Goal: Task Accomplishment & Management: Complete application form

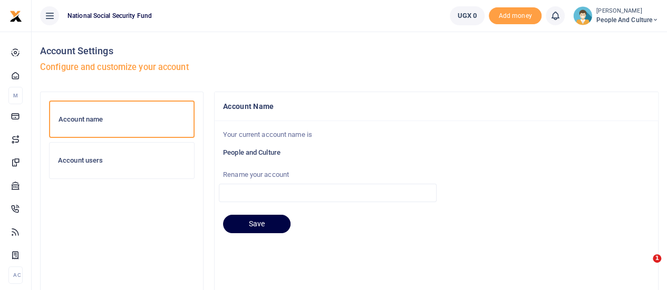
click at [636, 26] on ul "UGX 0 Add money Notifications 0" at bounding box center [554, 16] width 226 height 32
click at [636, 24] on span "People and Culture" at bounding box center [627, 19] width 62 height 9
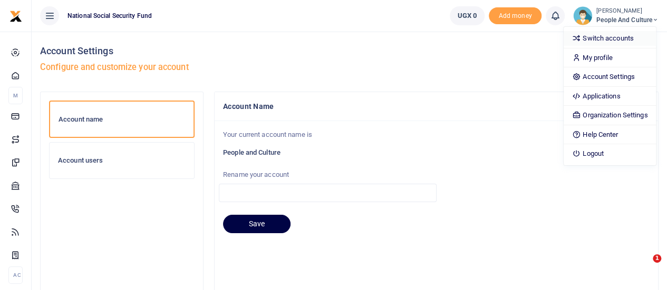
click at [595, 39] on link "Switch accounts" at bounding box center [609, 38] width 92 height 15
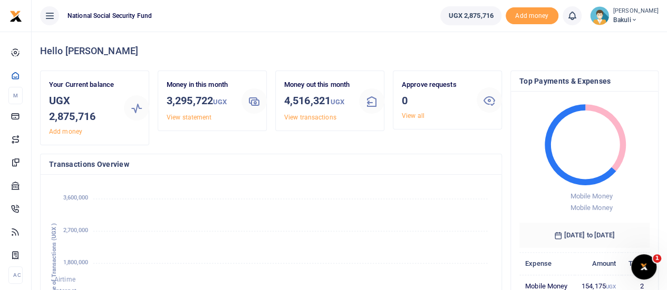
scroll to position [8, 8]
click at [621, 18] on span "Bakuli" at bounding box center [635, 19] width 45 height 9
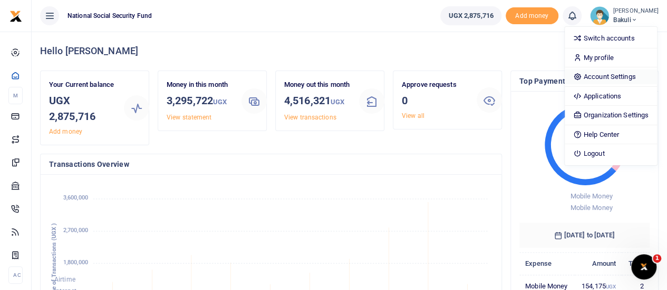
click at [594, 75] on link "Account Settings" at bounding box center [610, 77] width 92 height 15
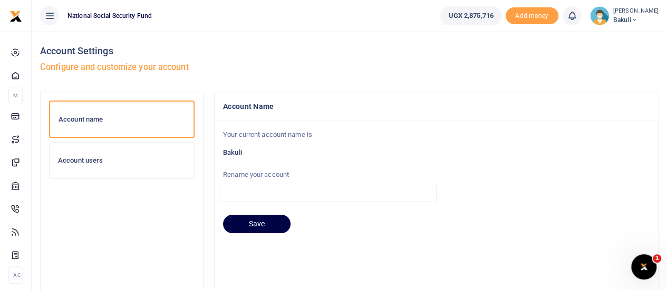
click at [68, 161] on h6 "Account users" at bounding box center [122, 161] width 128 height 8
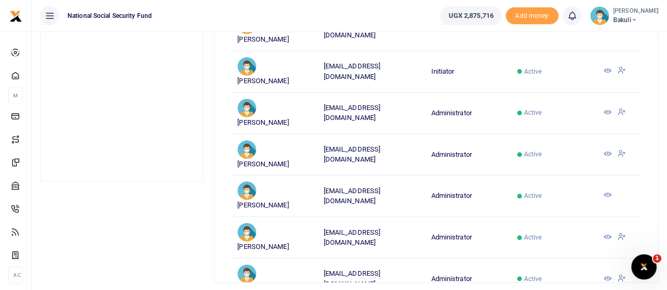
scroll to position [334, 0]
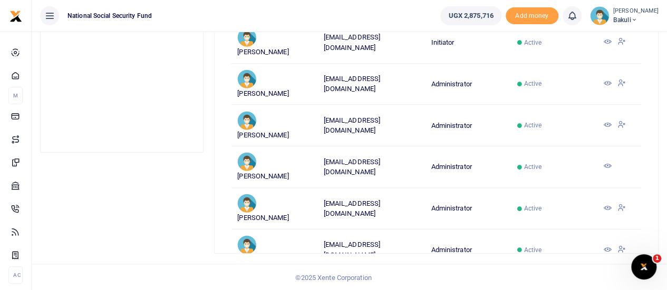
click at [608, 275] on link "2" at bounding box center [608, 282] width 13 height 14
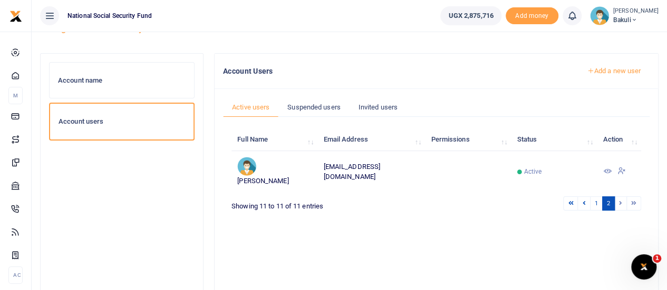
scroll to position [0, 0]
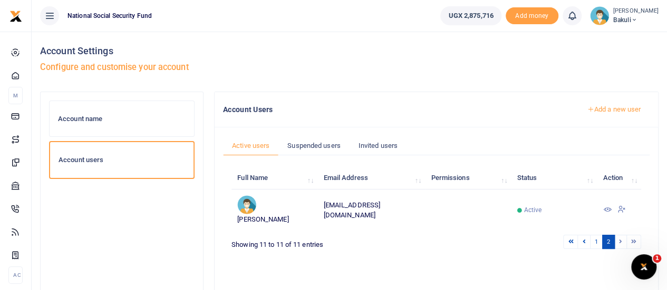
drag, startPoint x: 606, startPoint y: 111, endPoint x: 577, endPoint y: 114, distance: 29.7
click at [606, 112] on link "Add a new user" at bounding box center [614, 110] width 72 height 18
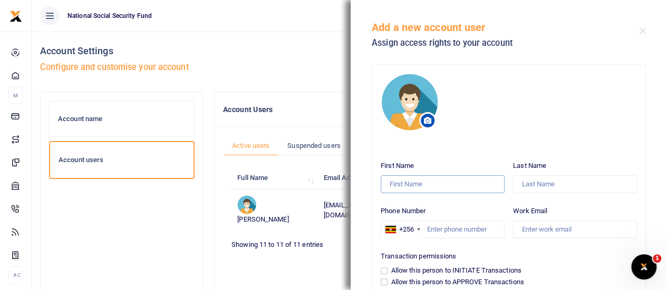
click at [399, 187] on input "First Name" at bounding box center [443, 185] width 124 height 18
type input "ivan"
click at [560, 233] on input "Work Email" at bounding box center [575, 230] width 124 height 18
paste input "igwayambadde@nssfug.org"
type input "igwayambadde@nssfug.org"
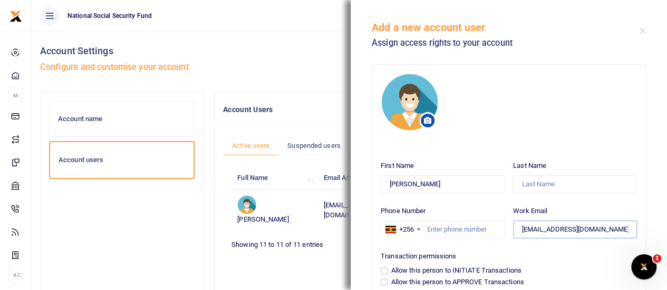
drag, startPoint x: 519, startPoint y: 229, endPoint x: 562, endPoint y: 230, distance: 43.2
click at [562, 230] on input "igwayambadde@nssfug.org" at bounding box center [575, 230] width 124 height 18
click at [523, 186] on input "Last Name" at bounding box center [575, 185] width 124 height 18
paste input "gwayambadde"
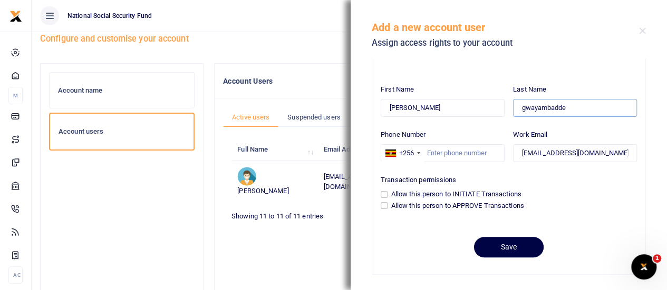
scroll to position [53, 0]
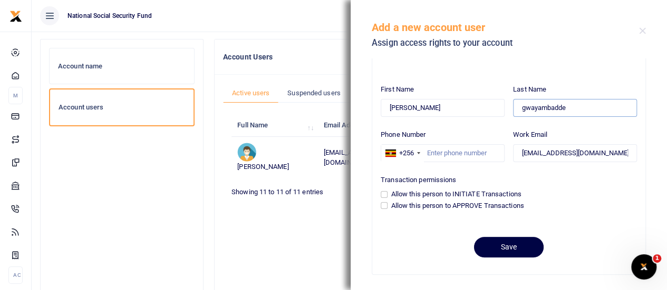
type input "gwayambadde"
click at [385, 202] on input "Allow this person to APPROVE Transactions" at bounding box center [384, 205] width 7 height 7
checkbox input "true"
click at [428, 152] on input "Phone Number" at bounding box center [443, 153] width 124 height 18
paste input "705989096"
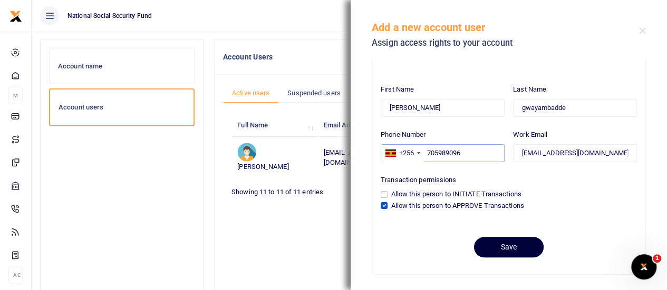
type input "705989096"
click at [503, 248] on button "Save" at bounding box center [509, 247] width 70 height 21
